Goal: Information Seeking & Learning: Learn about a topic

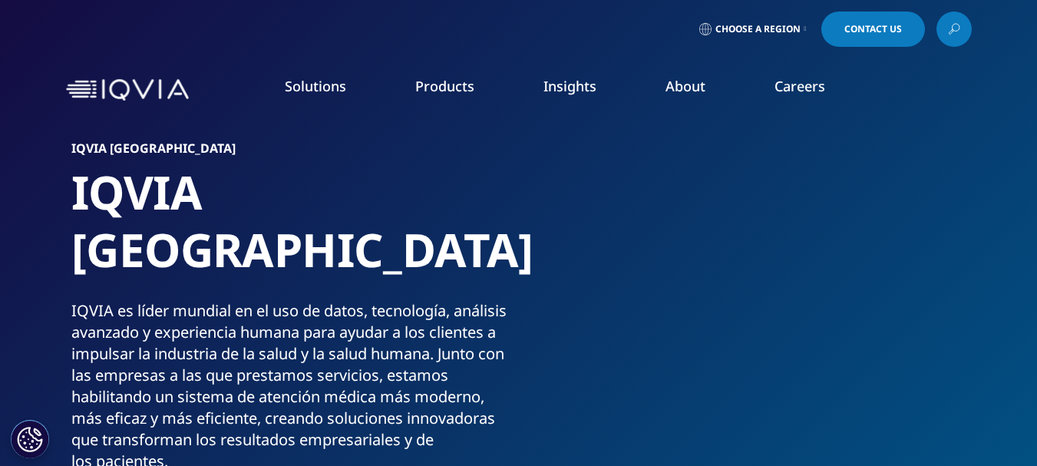
click at [497, 299] on link "READ MORE" at bounding box center [549, 291] width 150 height 13
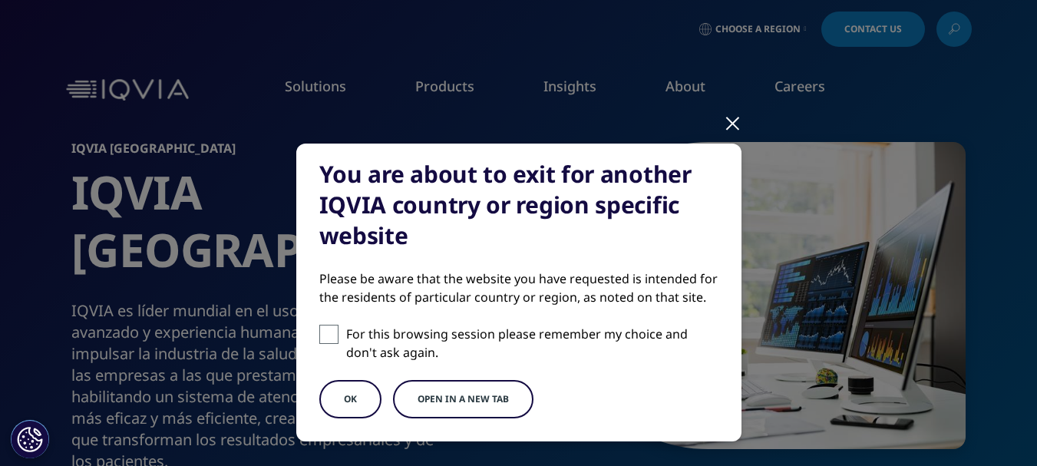
click at [350, 391] on button "OK" at bounding box center [350, 399] width 62 height 38
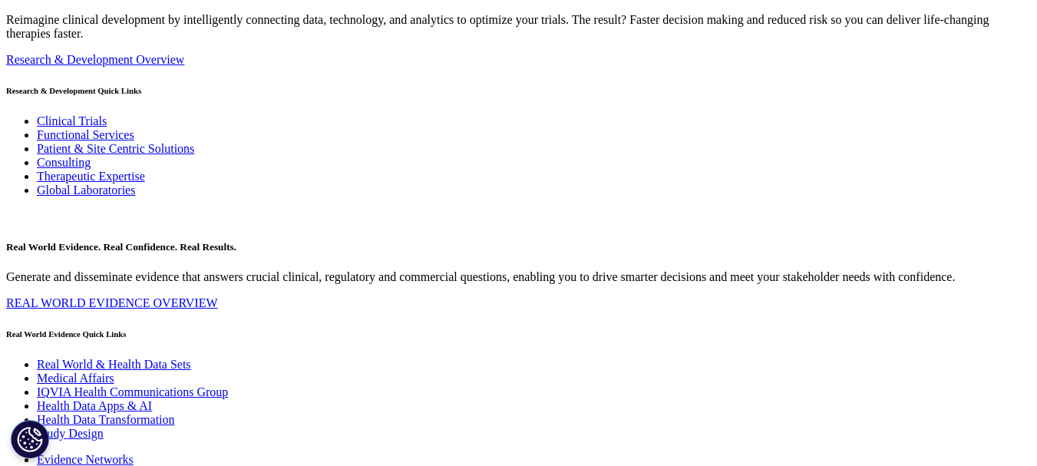
scroll to position [6328, 0]
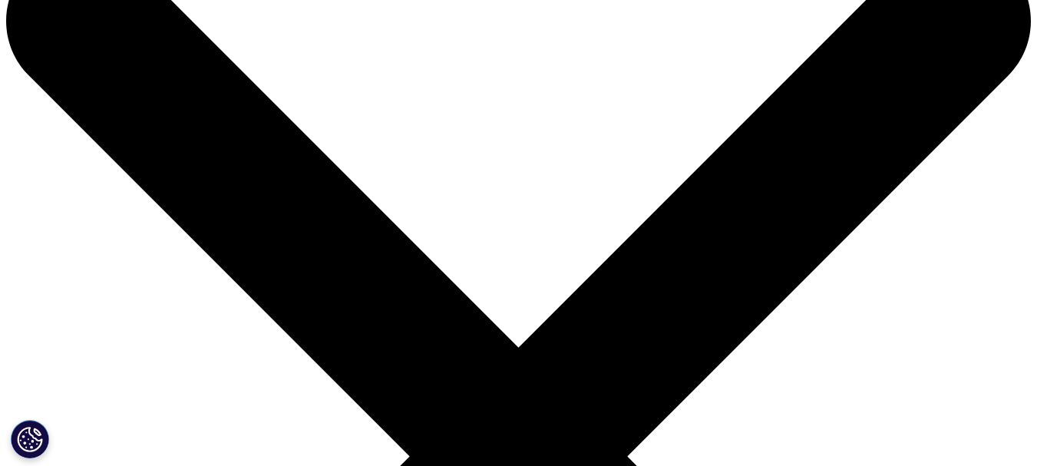
scroll to position [81, 0]
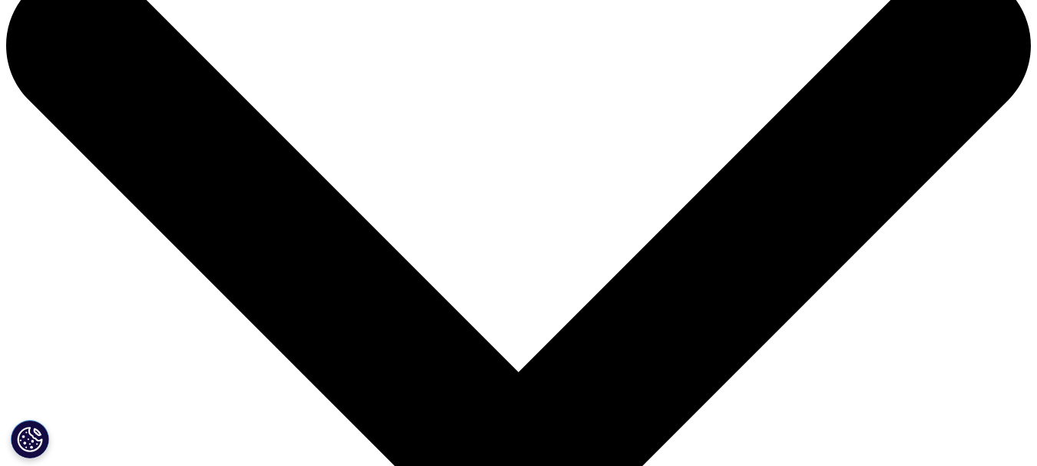
scroll to position [0, 0]
